Goal: Task Accomplishment & Management: Manage account settings

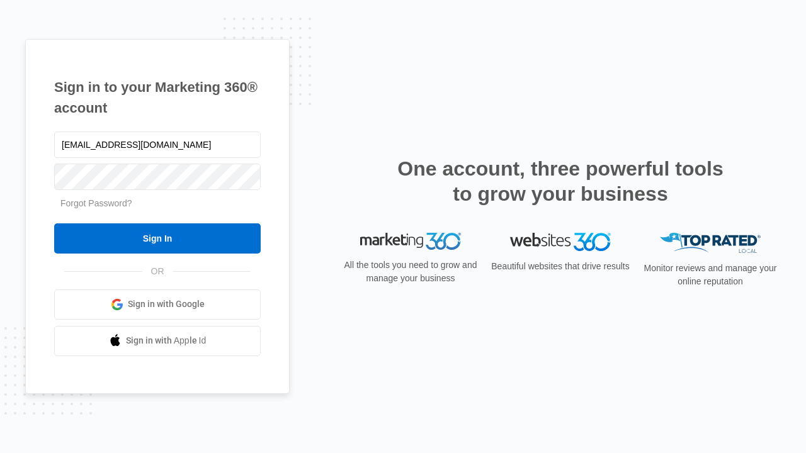
type input "dankie614@gmail.com"
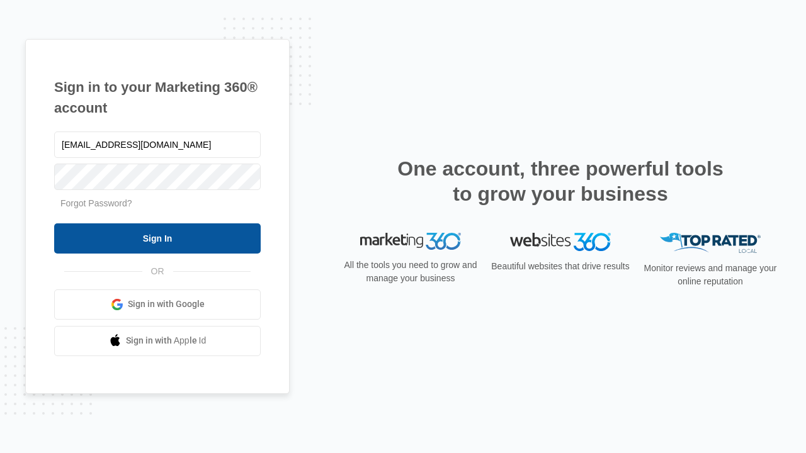
click at [157, 238] on input "Sign In" at bounding box center [157, 238] width 206 height 30
